Goal: Information Seeking & Learning: Learn about a topic

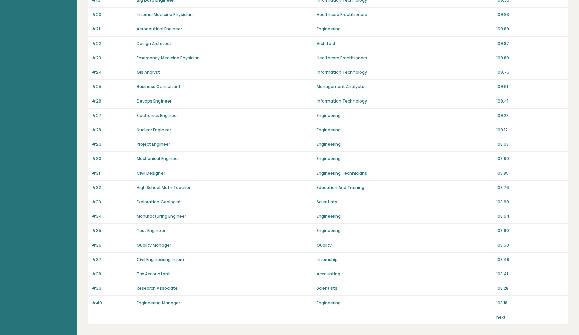
scroll to position [368, 0]
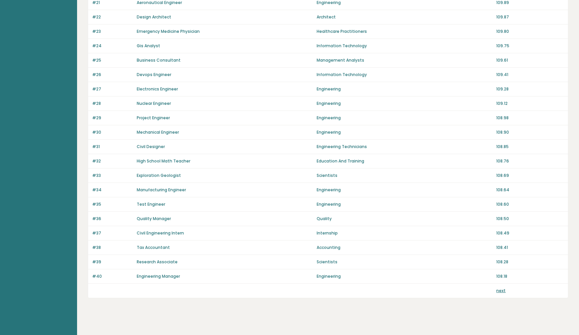
click at [502, 290] on link "next" at bounding box center [500, 291] width 9 height 6
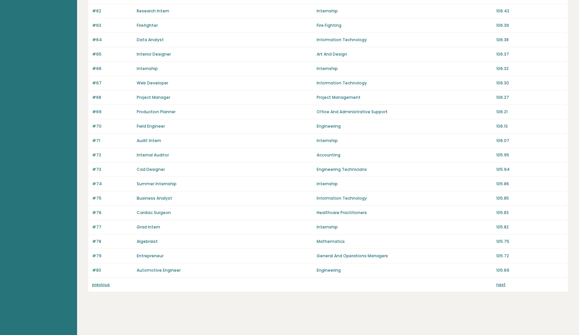
scroll to position [374, 0]
click at [501, 285] on link "next" at bounding box center [500, 285] width 9 height 6
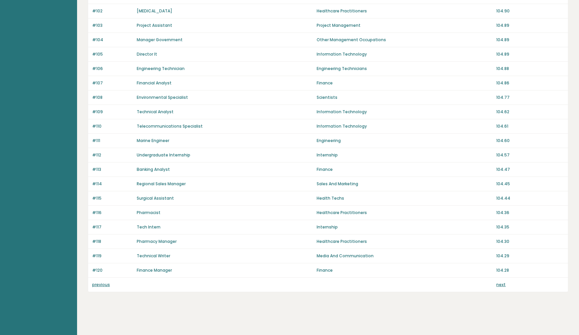
scroll to position [374, 0]
click at [501, 282] on link "next" at bounding box center [500, 285] width 9 height 6
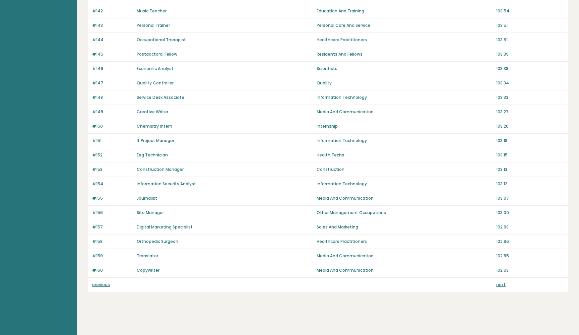
scroll to position [374, 0]
click at [501, 284] on link "next" at bounding box center [500, 285] width 9 height 6
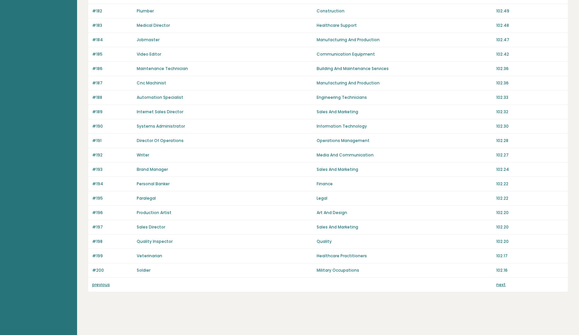
scroll to position [374, 0]
click at [501, 282] on link "next" at bounding box center [500, 285] width 9 height 6
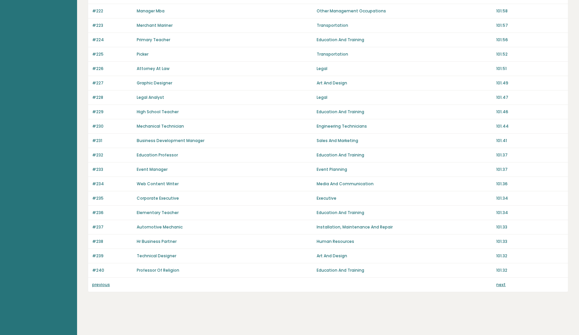
scroll to position [374, 0]
click at [499, 285] on link "next" at bounding box center [500, 285] width 9 height 6
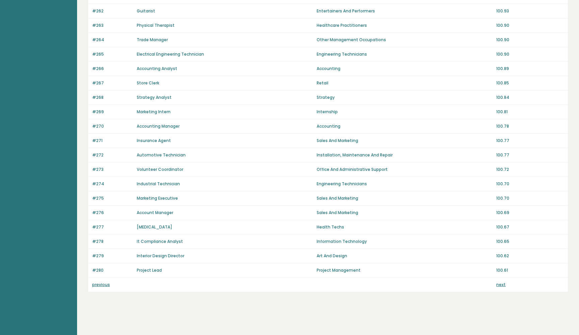
scroll to position [374, 0]
click at [503, 287] on link "next" at bounding box center [500, 285] width 9 height 6
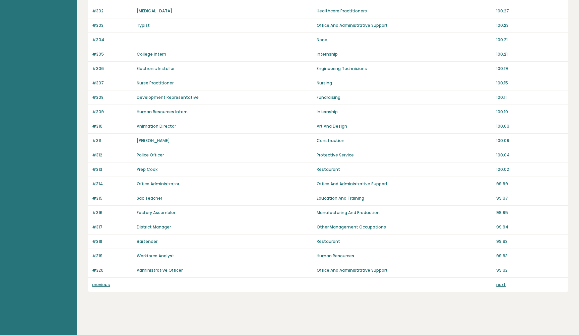
click at [501, 282] on link "next" at bounding box center [500, 285] width 9 height 6
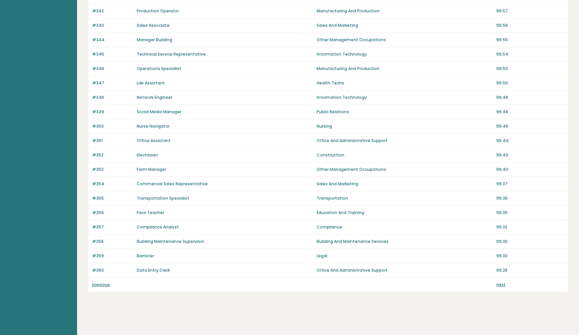
scroll to position [374, 0]
click at [499, 284] on link "next" at bounding box center [500, 285] width 9 height 6
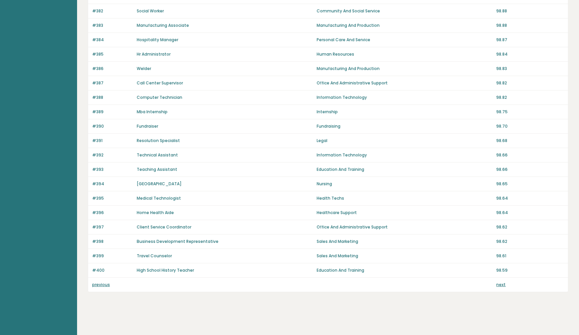
scroll to position [374, 0]
click at [498, 284] on link "next" at bounding box center [500, 285] width 9 height 6
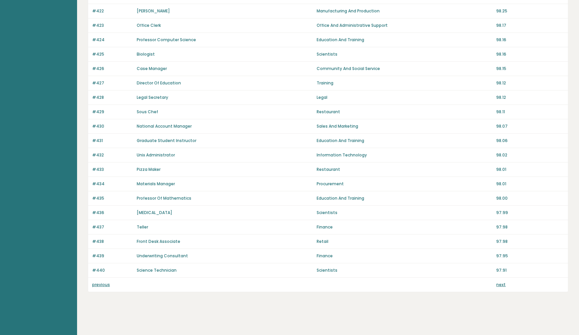
scroll to position [374, 0]
click at [498, 281] on div "previous next" at bounding box center [328, 285] width 480 height 14
click at [498, 286] on link "next" at bounding box center [500, 285] width 9 height 6
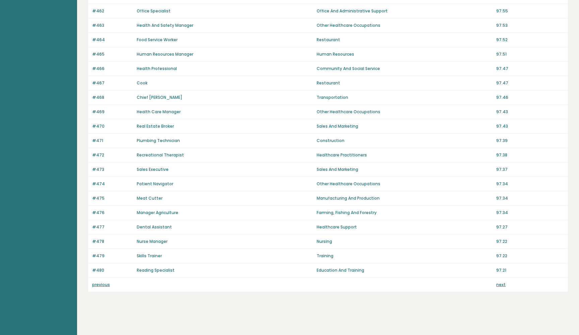
scroll to position [374, 0]
click at [498, 282] on link "next" at bounding box center [500, 285] width 9 height 6
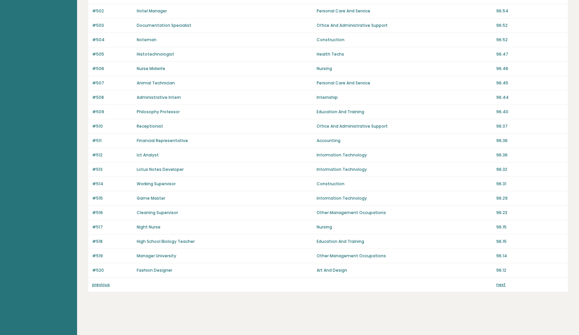
scroll to position [374, 0]
click at [501, 286] on link "next" at bounding box center [500, 285] width 9 height 6
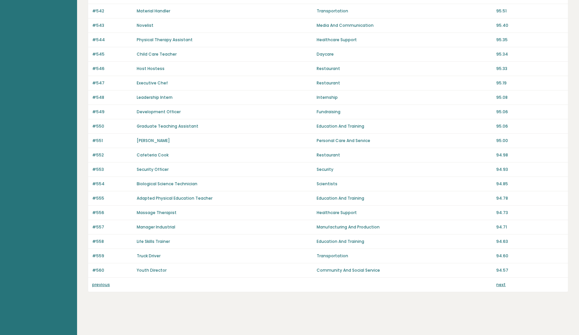
scroll to position [374, 0]
click at [503, 285] on link "next" at bounding box center [500, 285] width 9 height 6
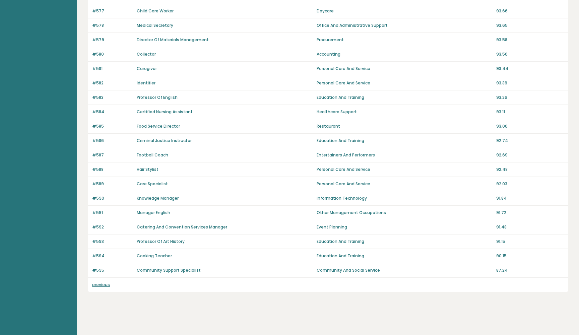
scroll to position [302, 0]
click at [95, 285] on link "previous" at bounding box center [101, 285] width 18 height 6
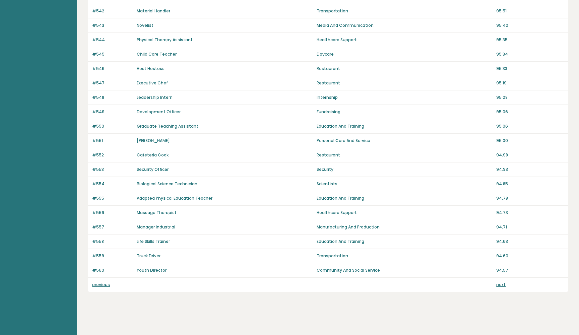
scroll to position [374, 0]
click at [101, 286] on link "previous" at bounding box center [101, 285] width 18 height 6
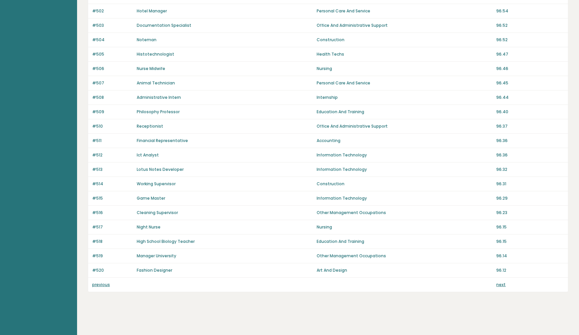
scroll to position [374, 0]
click at [102, 284] on link "previous" at bounding box center [101, 285] width 18 height 6
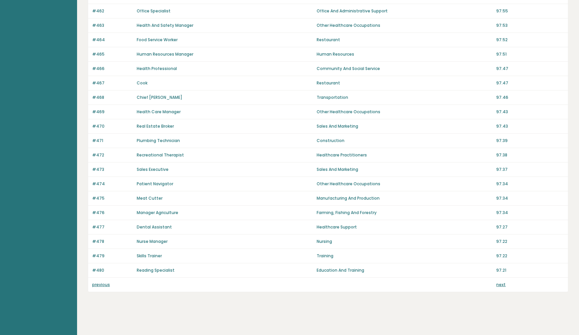
scroll to position [374, 0]
click at [100, 286] on link "previous" at bounding box center [101, 285] width 18 height 6
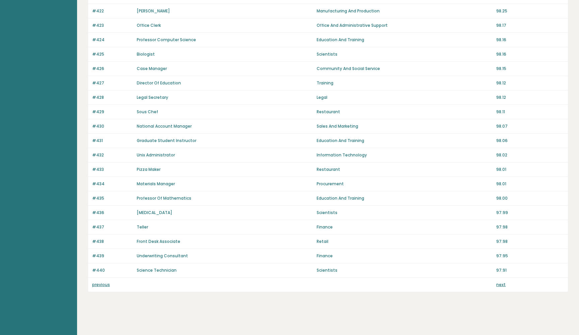
scroll to position [374, 0]
click at [100, 284] on link "previous" at bounding box center [101, 285] width 18 height 6
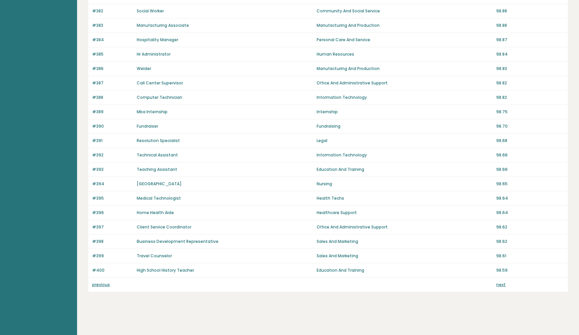
scroll to position [374, 0]
click at [101, 281] on div "previous next" at bounding box center [328, 285] width 480 height 14
click at [99, 287] on link "previous" at bounding box center [101, 285] width 18 height 6
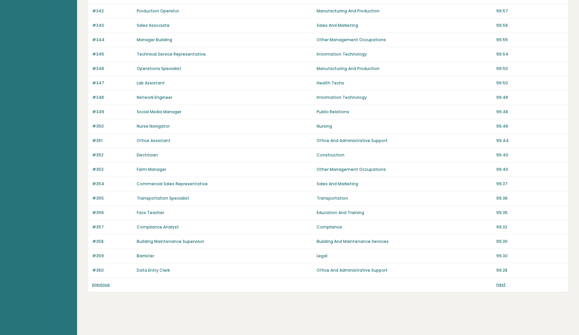
scroll to position [374, 0]
click at [103, 283] on link "previous" at bounding box center [101, 285] width 18 height 6
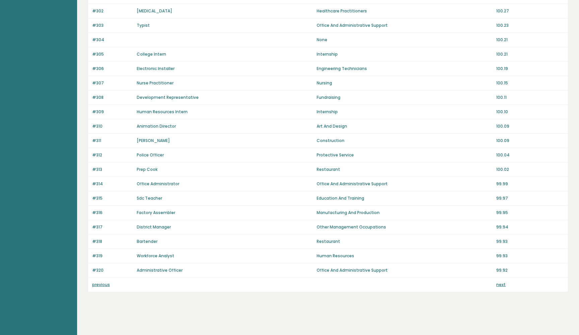
scroll to position [374, 0]
click at [103, 281] on div "previous next" at bounding box center [328, 285] width 480 height 14
click at [102, 286] on link "previous" at bounding box center [101, 285] width 18 height 6
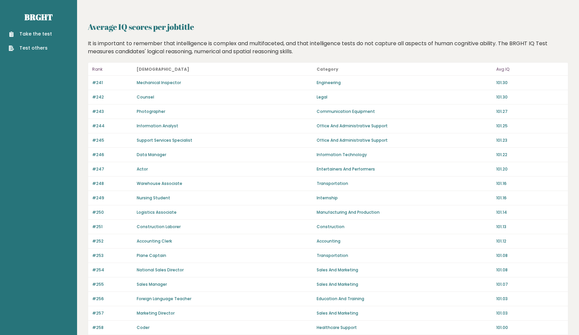
click at [102, 286] on p "#255" at bounding box center [112, 284] width 41 height 6
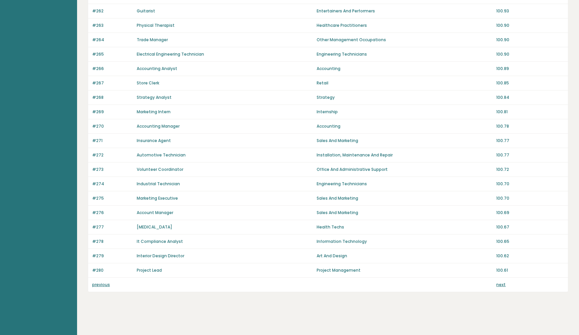
scroll to position [374, 0]
click at [97, 284] on link "previous" at bounding box center [101, 285] width 18 height 6
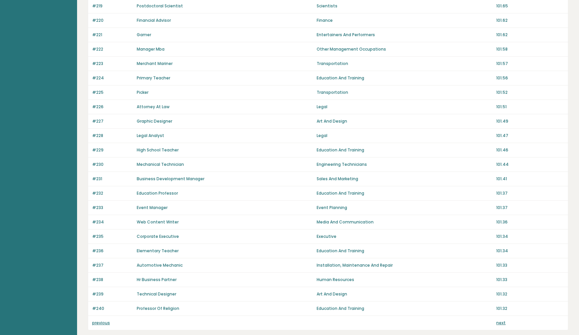
scroll to position [353, 0]
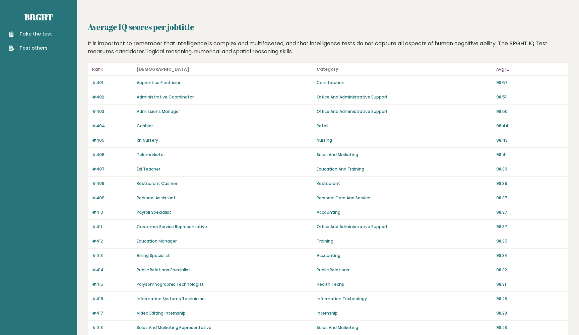
scroll to position [374, 0]
